Goal: Check status: Check status

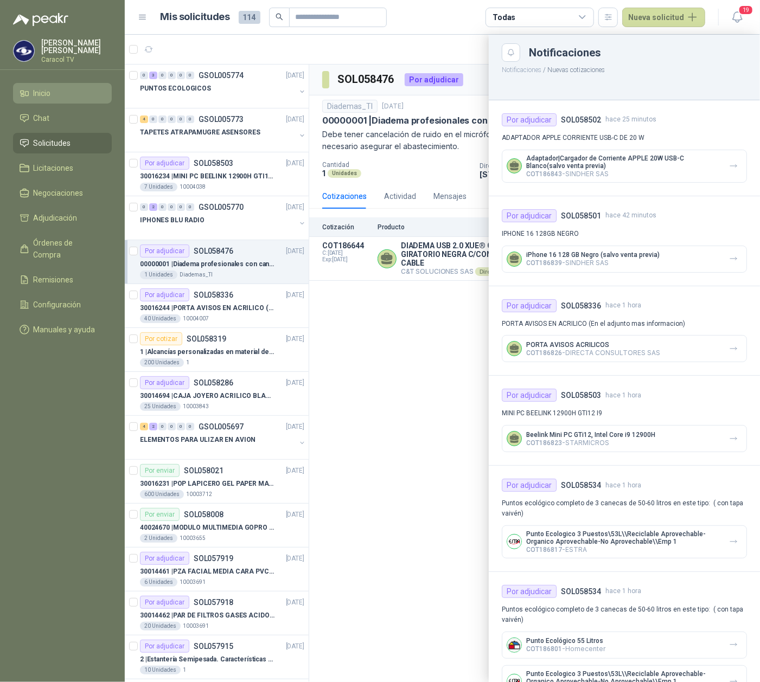
click at [40, 93] on span "Inicio" at bounding box center [42, 93] width 17 height 12
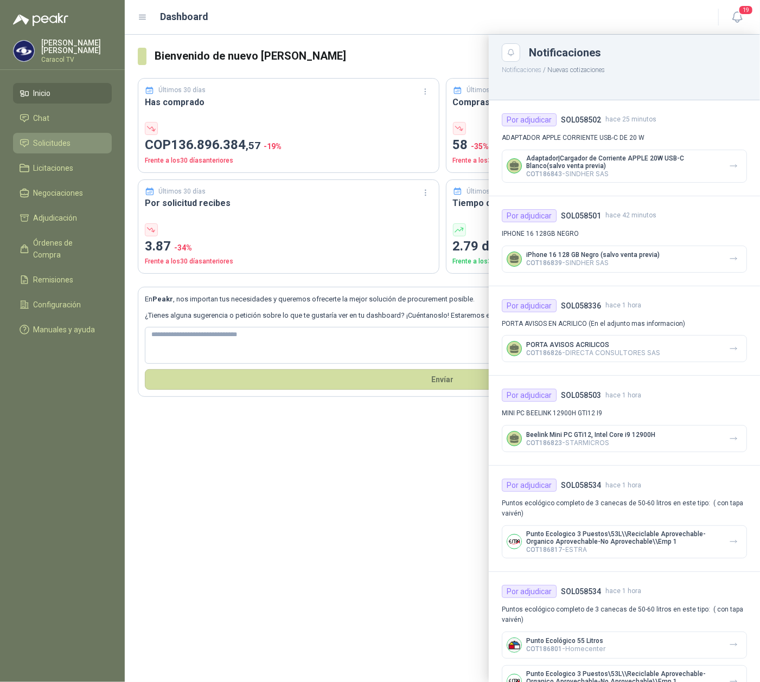
click at [59, 139] on span "Solicitudes" at bounding box center [52, 143] width 37 height 12
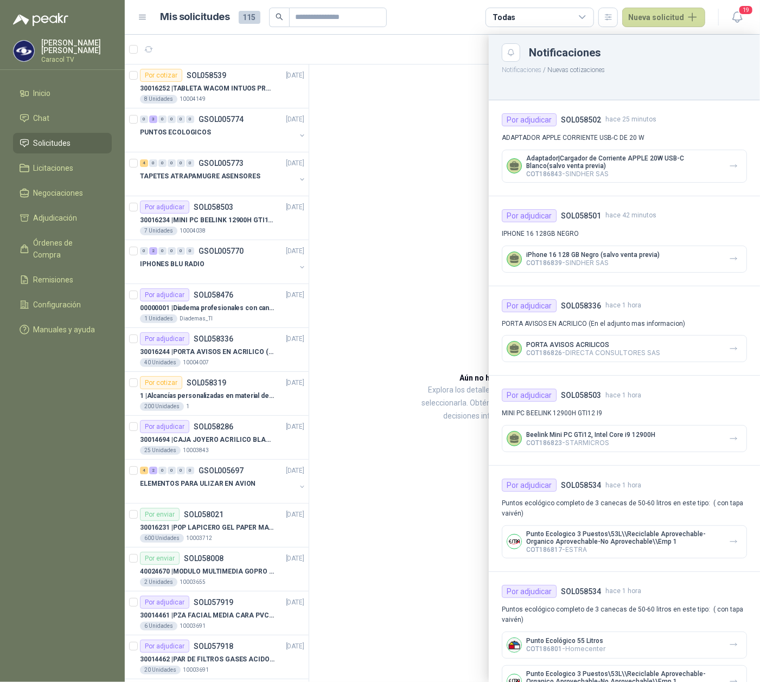
click at [231, 188] on div at bounding box center [442, 359] width 635 height 648
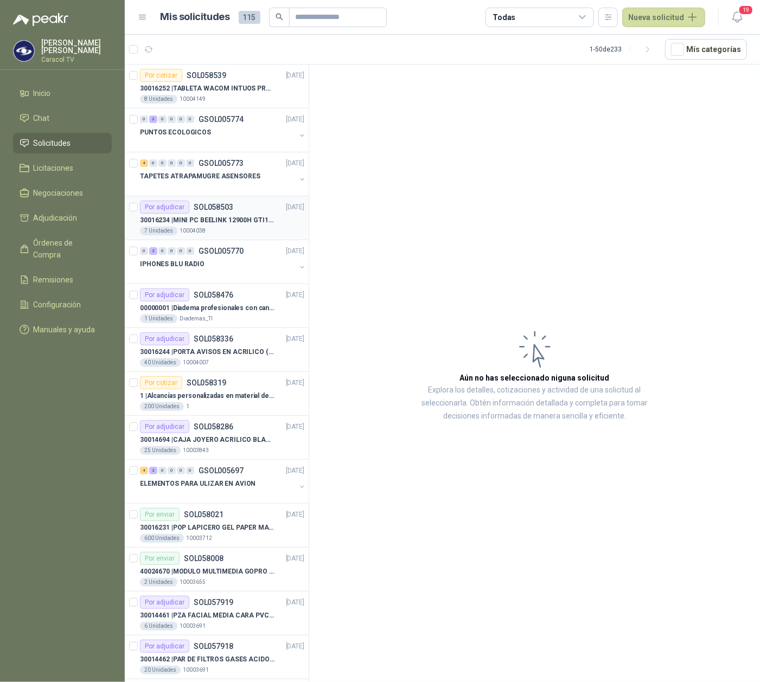
click at [218, 232] on div "7 Unidades 10004038" at bounding box center [222, 231] width 164 height 9
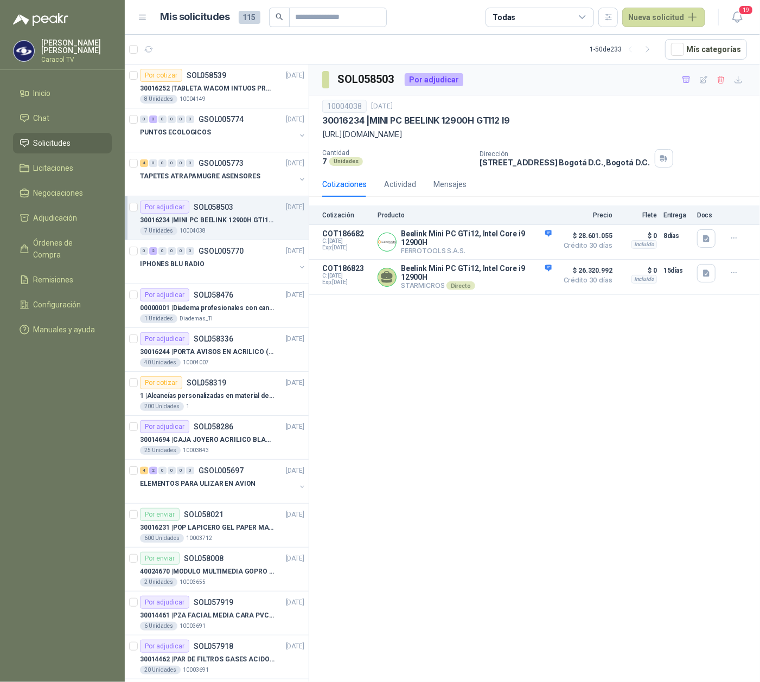
click at [566, 120] on div "30016234 | MINI PC BEELINK 12900H GTI12 I9" at bounding box center [534, 120] width 425 height 11
